Goal: Transaction & Acquisition: Subscribe to service/newsletter

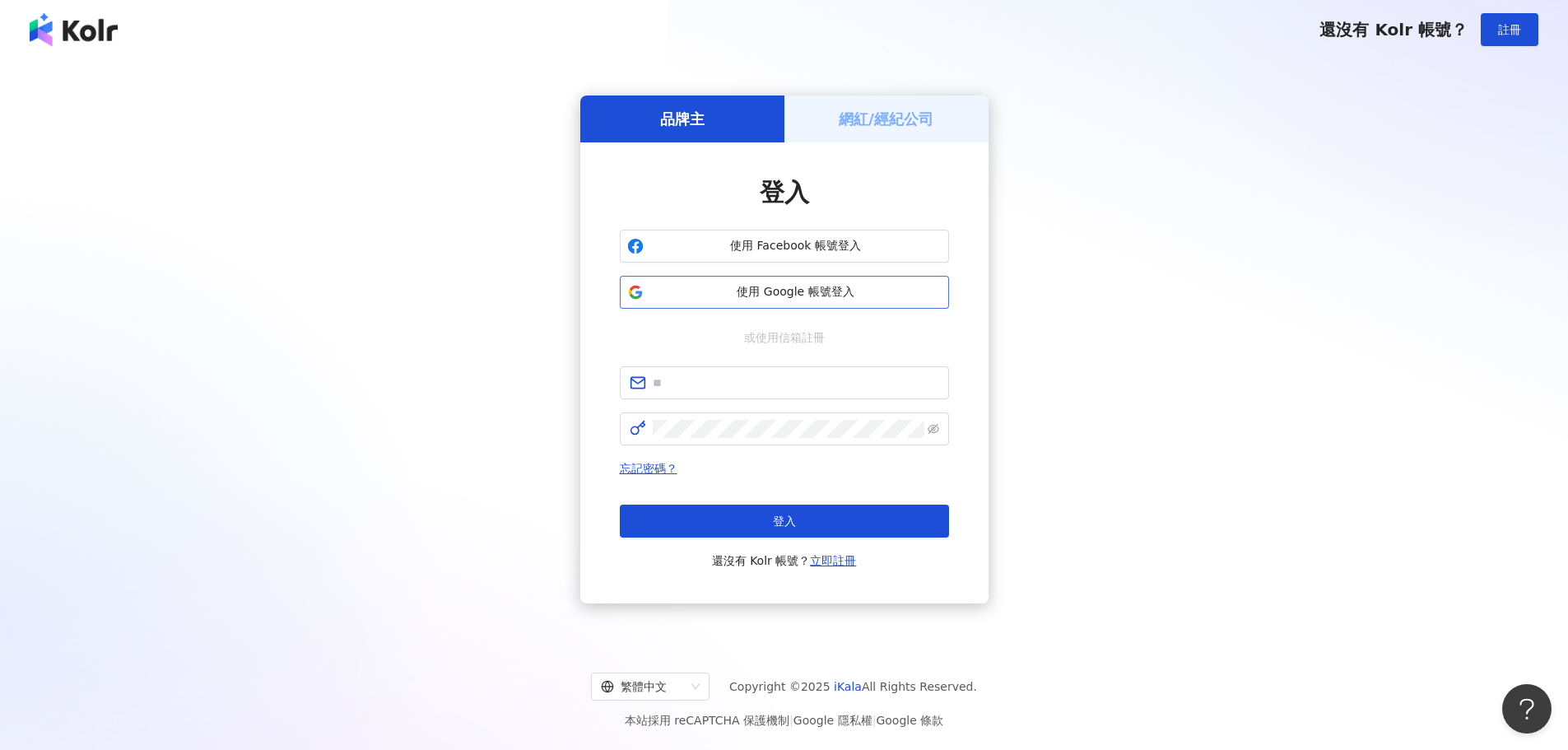
click at [802, 286] on span "使用 Google 帳號登入" at bounding box center [796, 292] width 292 height 16
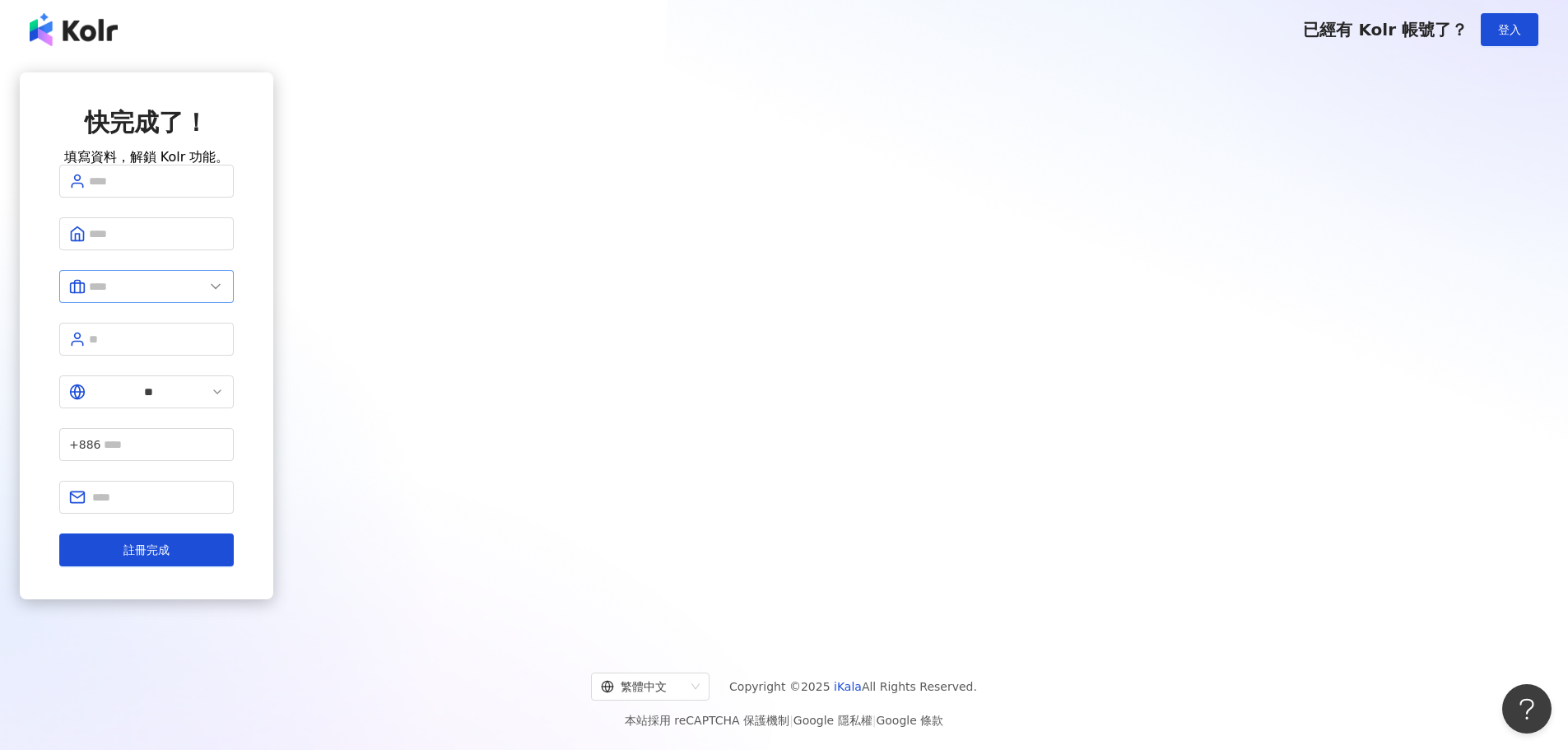
click at [234, 303] on span at bounding box center [146, 286] width 175 height 33
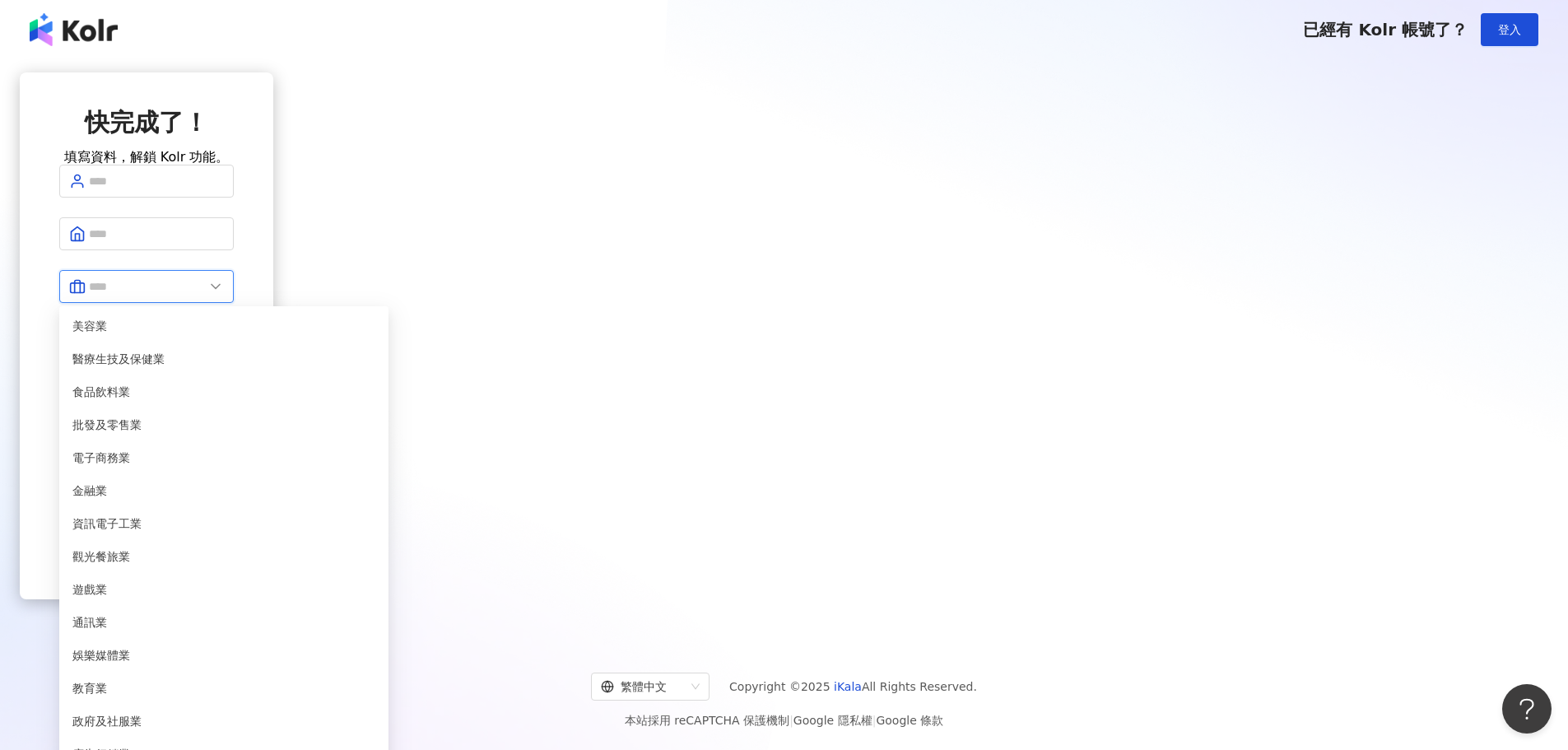
click at [204, 295] on input "text" at bounding box center [146, 286] width 115 height 18
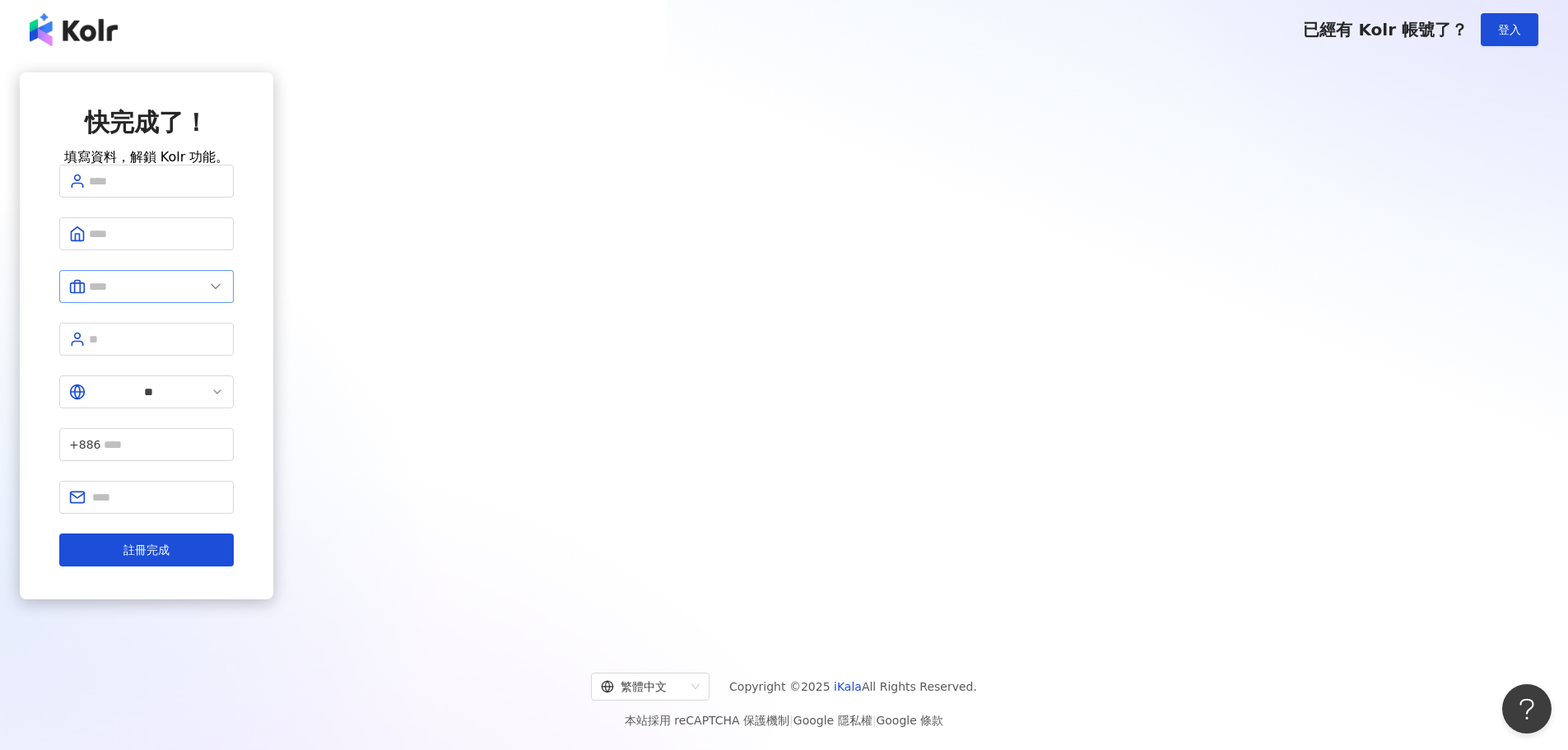
click at [234, 320] on form "美容業 醫療生技及保健業 食品飲料業 批發及零售業 電子商務業 金融業 資訊電子工業 觀光餐旅業 遊戲業 通訊業 娛樂媒體業 教育業 政府及社服業 廣告行銷業…" at bounding box center [146, 366] width 175 height 401
click at [204, 295] on input "text" at bounding box center [146, 286] width 115 height 18
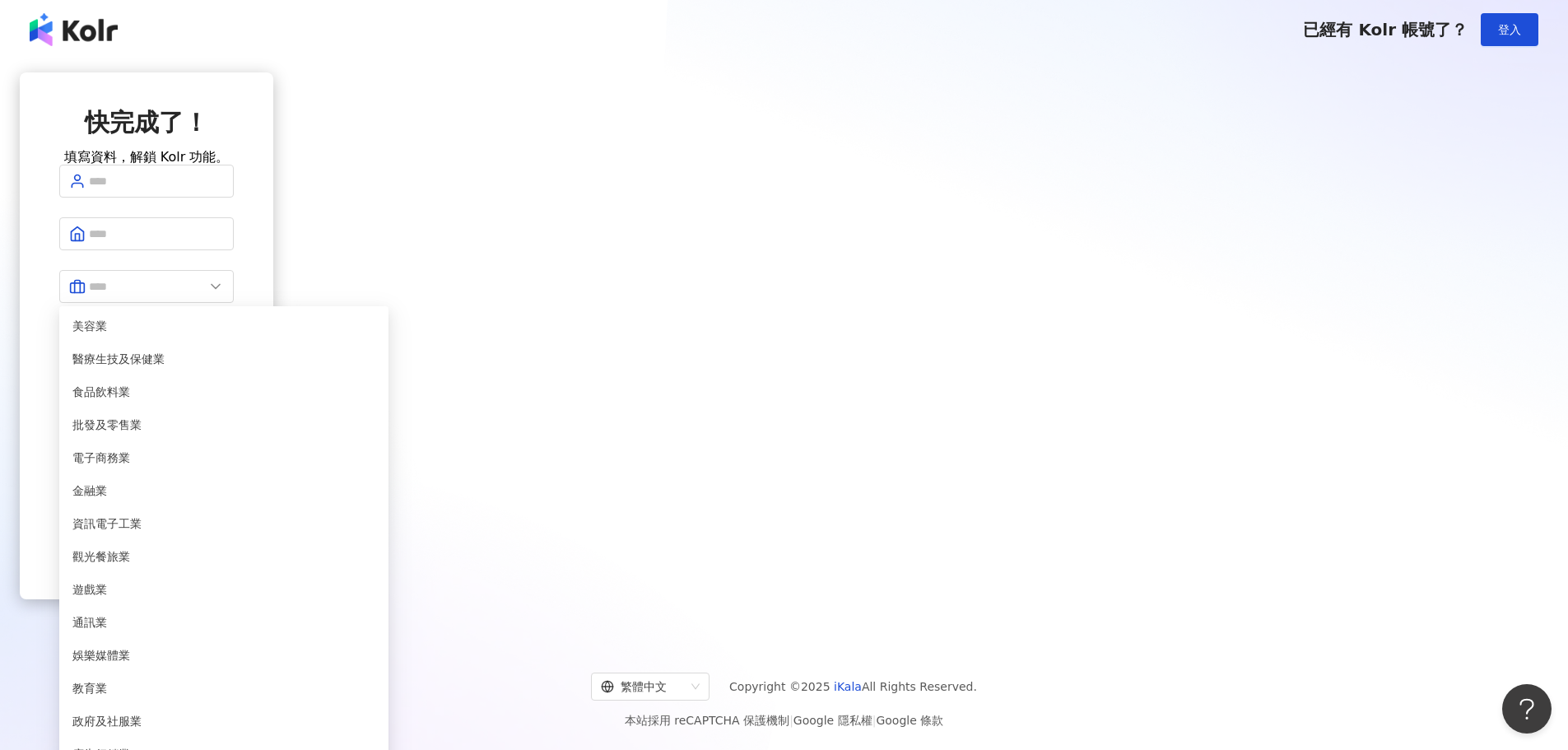
click at [273, 341] on div "快完成了！ 填寫資料，解鎖 Kolr 功能。 美容業 醫療生技及保健業 食品飲料業 批發及零售業 電子商務業 金融業 資訊電子工業 觀光餐旅業 遊戲業 通訊業…" at bounding box center [146, 349] width 253 height 554
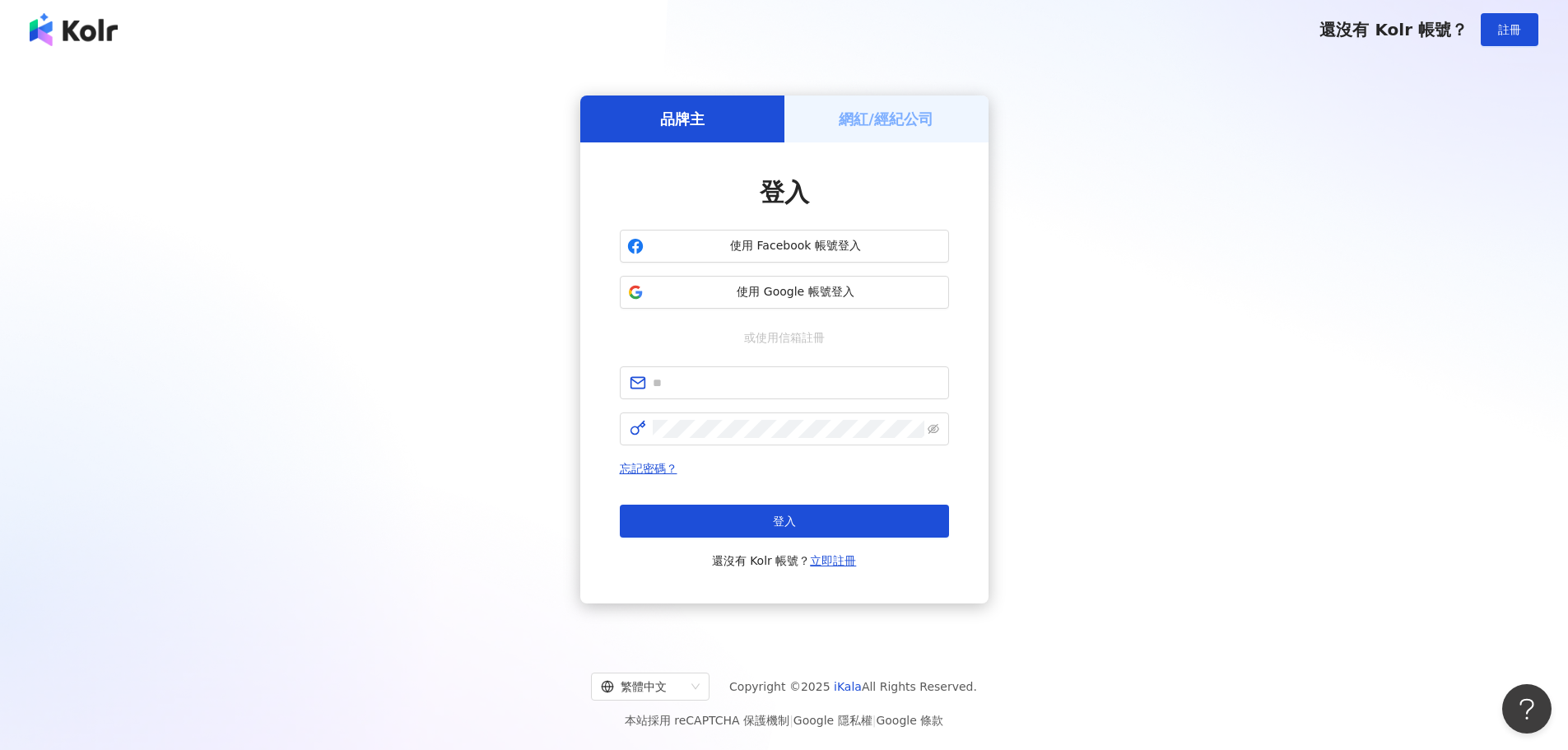
click at [959, 128] on div "網紅/經紀公司" at bounding box center [886, 119] width 204 height 47
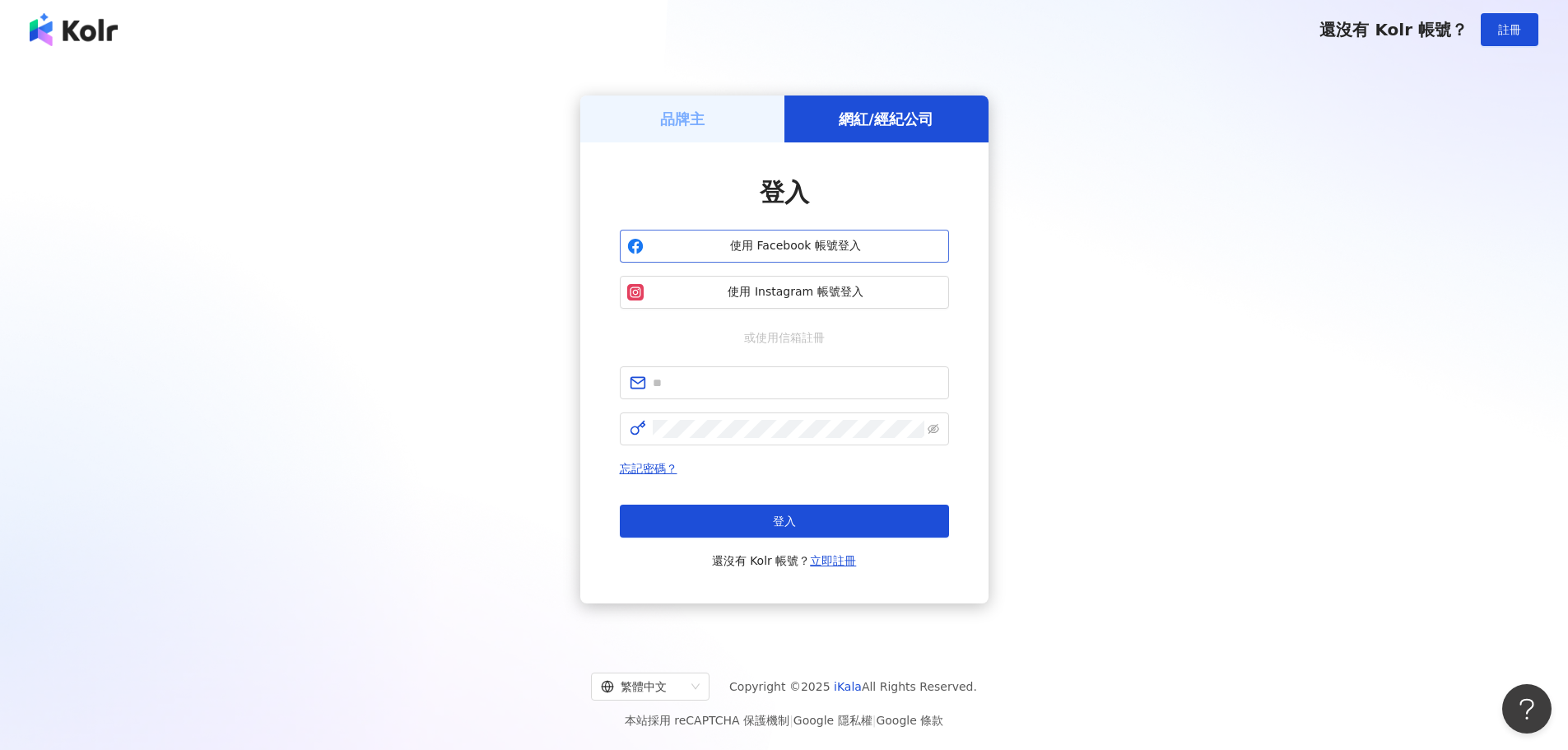
click at [805, 253] on span "使用 Facebook 帳號登入" at bounding box center [796, 246] width 292 height 16
